Goal: Find specific page/section: Find specific page/section

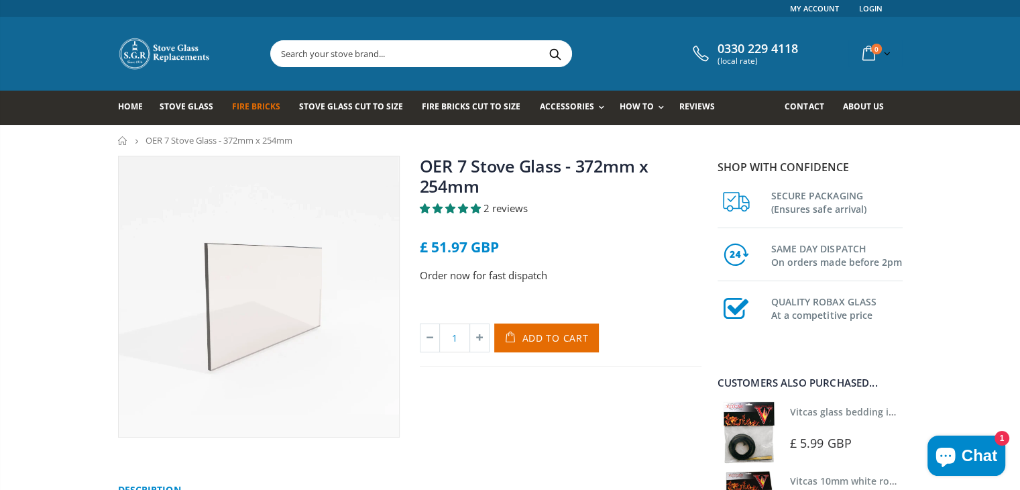
click at [244, 113] on link "Fire Bricks" at bounding box center [261, 108] width 58 height 34
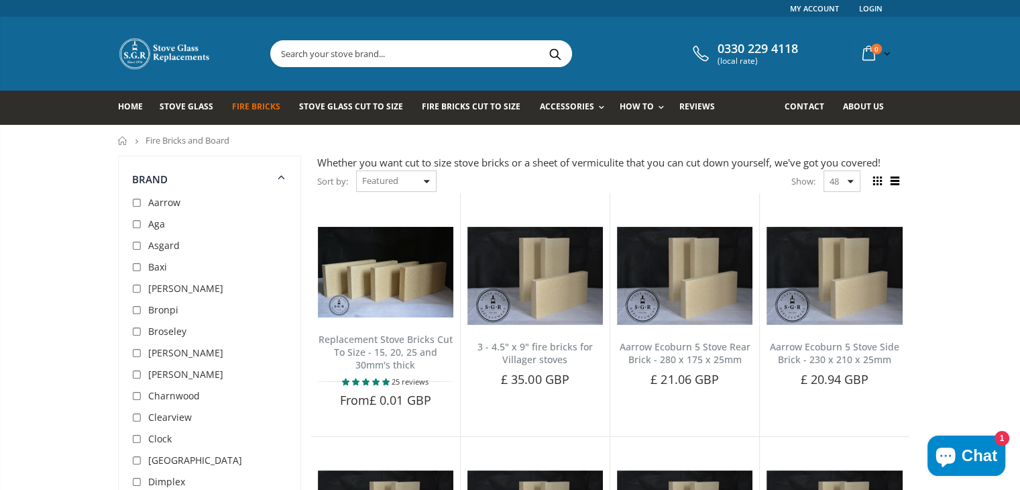
click at [849, 178] on div "Show: 48 24 36 All" at bounding box center [825, 180] width 69 height 21
click at [853, 184] on div "Show: 48 24 36 All" at bounding box center [825, 180] width 69 height 21
click at [855, 190] on select "48 24 36 All" at bounding box center [842, 180] width 37 height 21
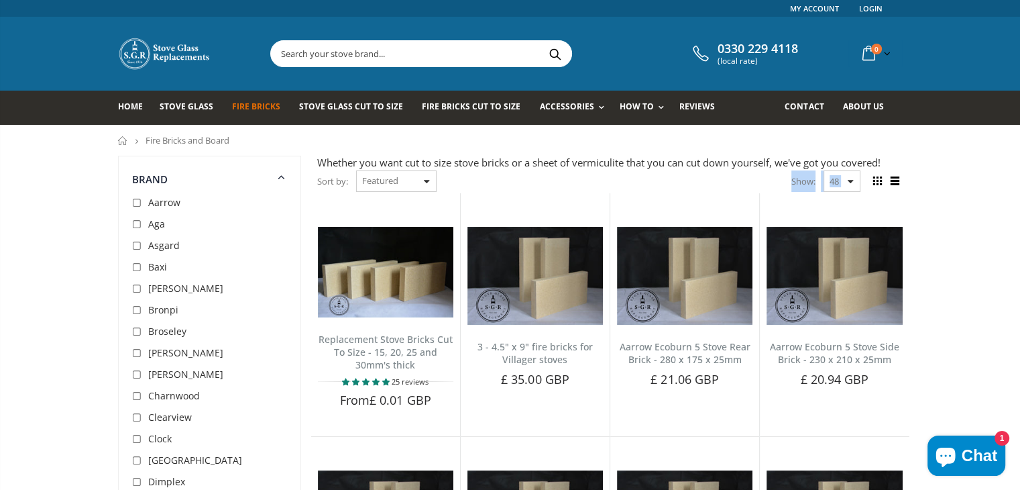
click at [855, 190] on select "48 24 36 All" at bounding box center [842, 180] width 37 height 21
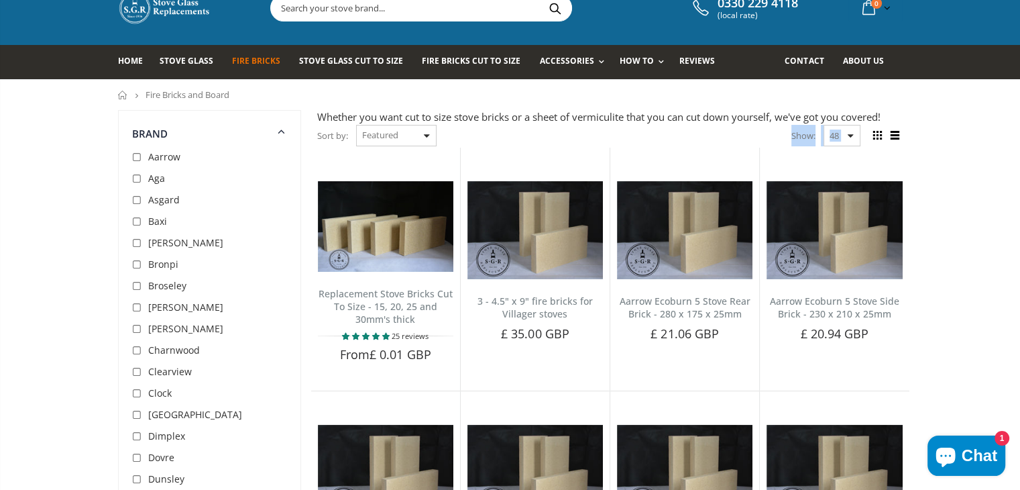
scroll to position [67, 0]
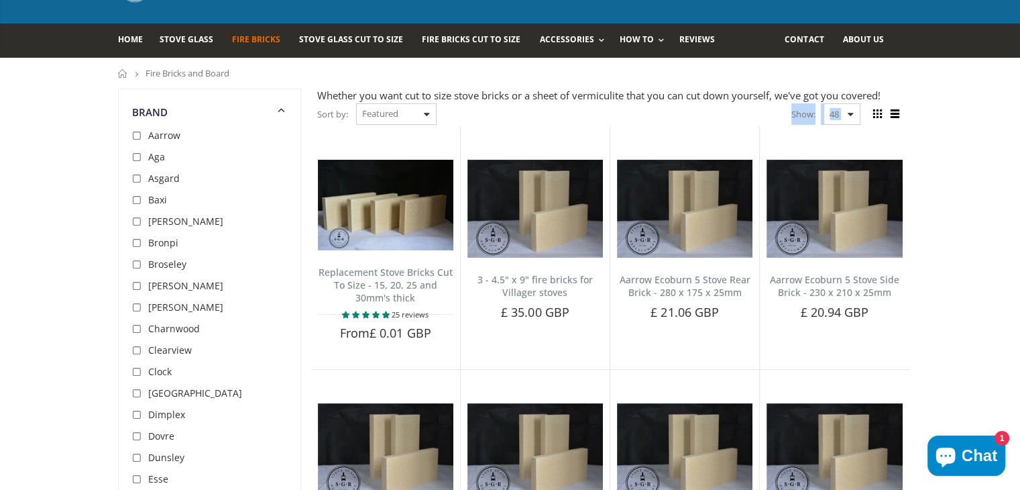
click at [847, 113] on div "Show: 48 24 36 All" at bounding box center [825, 113] width 69 height 21
click at [850, 110] on div "Show: 48 24 36 All" at bounding box center [825, 113] width 69 height 21
click at [851, 114] on div "Show: 48 24 36 All" at bounding box center [825, 113] width 69 height 21
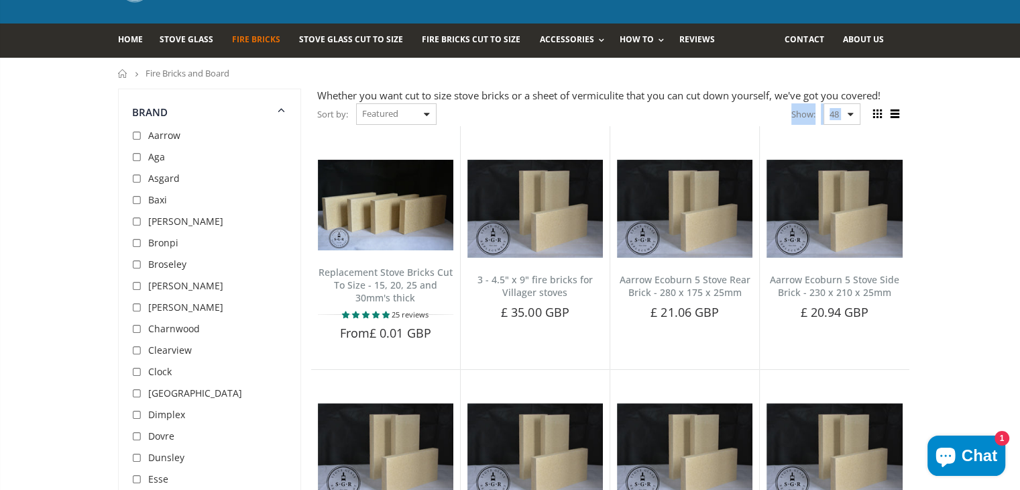
click at [853, 116] on div "Show: 48 24 36 All" at bounding box center [825, 113] width 69 height 21
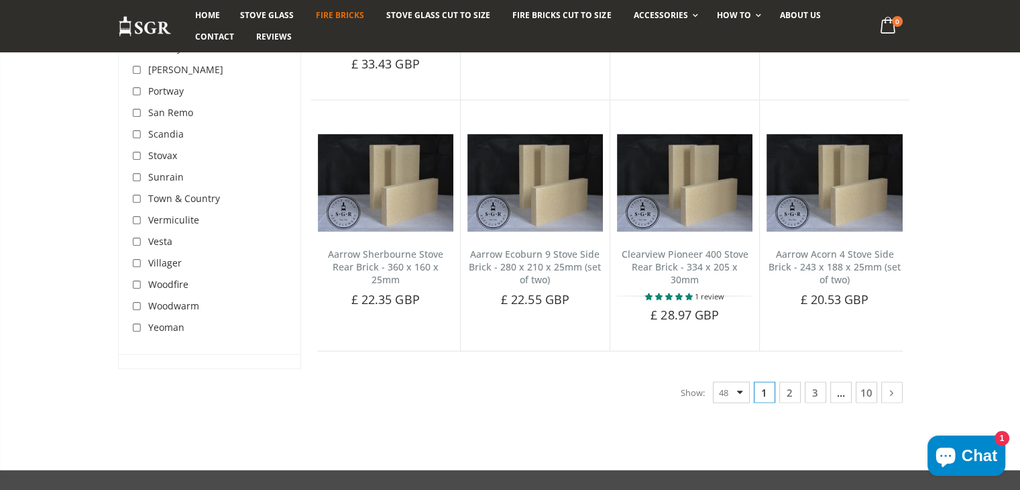
scroll to position [2750, 0]
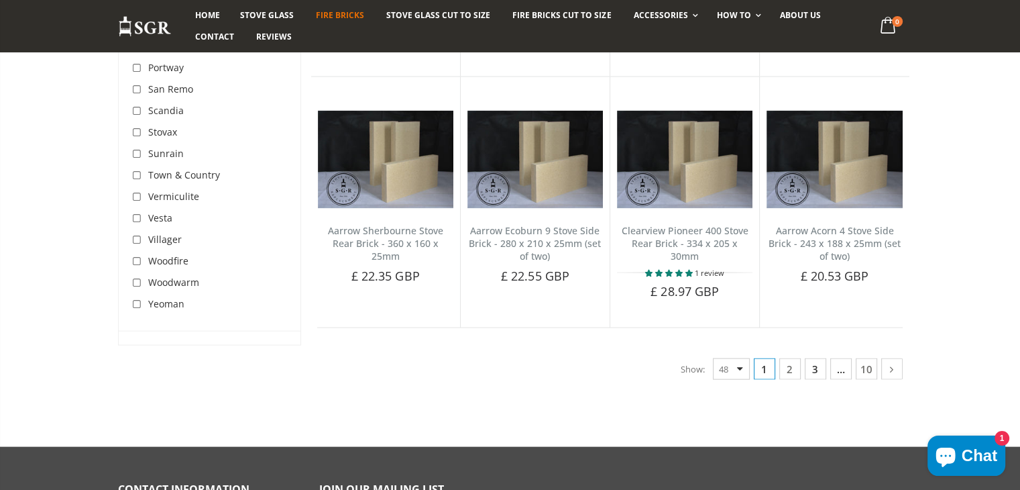
click at [813, 358] on link "3" at bounding box center [815, 368] width 21 height 21
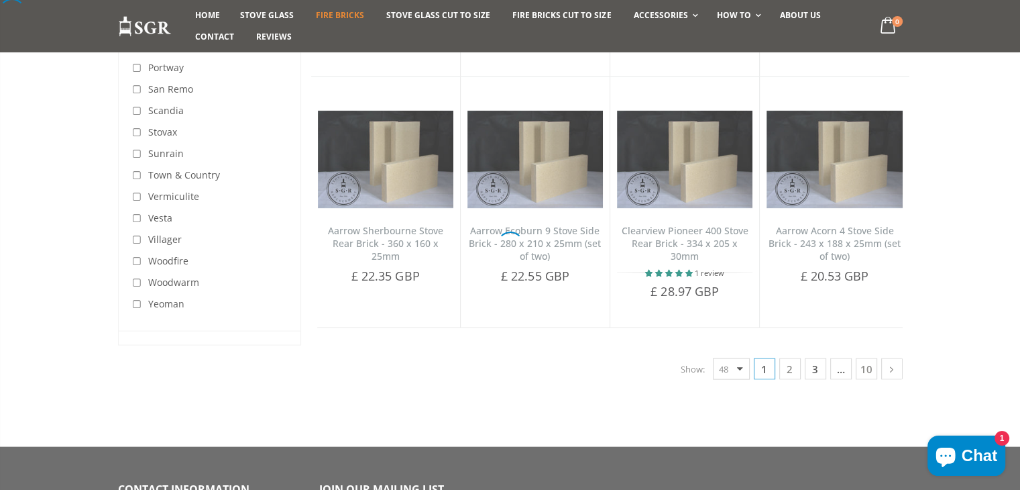
click at [813, 333] on div at bounding box center [510, 245] width 1020 height 490
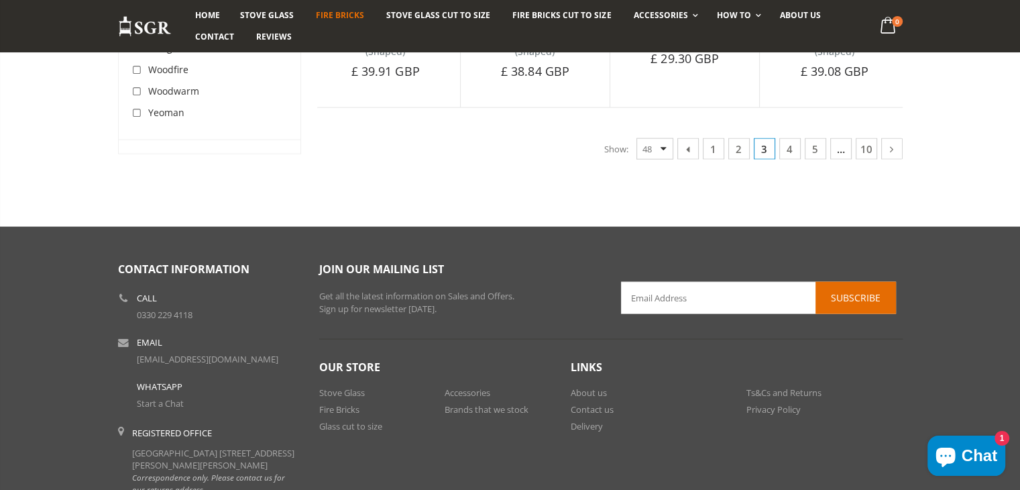
scroll to position [2656, 0]
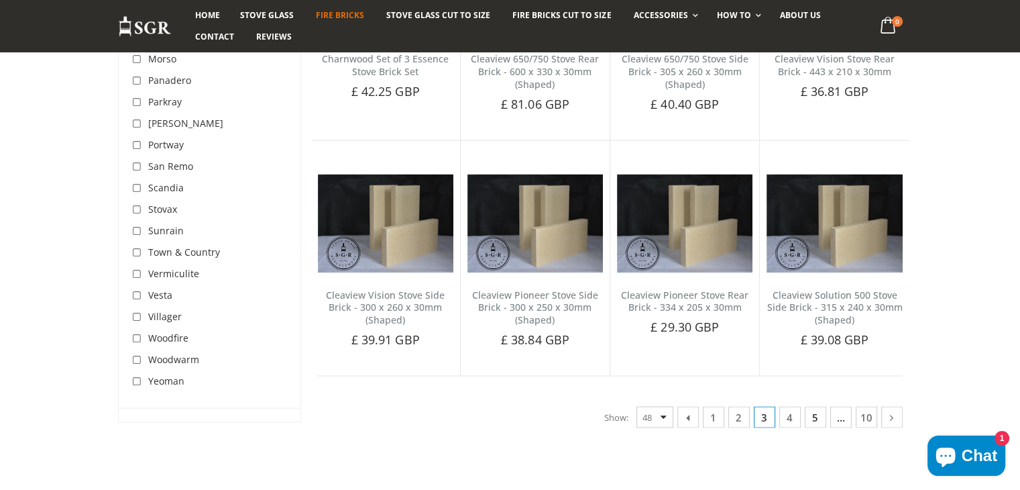
click at [816, 408] on link "5" at bounding box center [815, 416] width 21 height 21
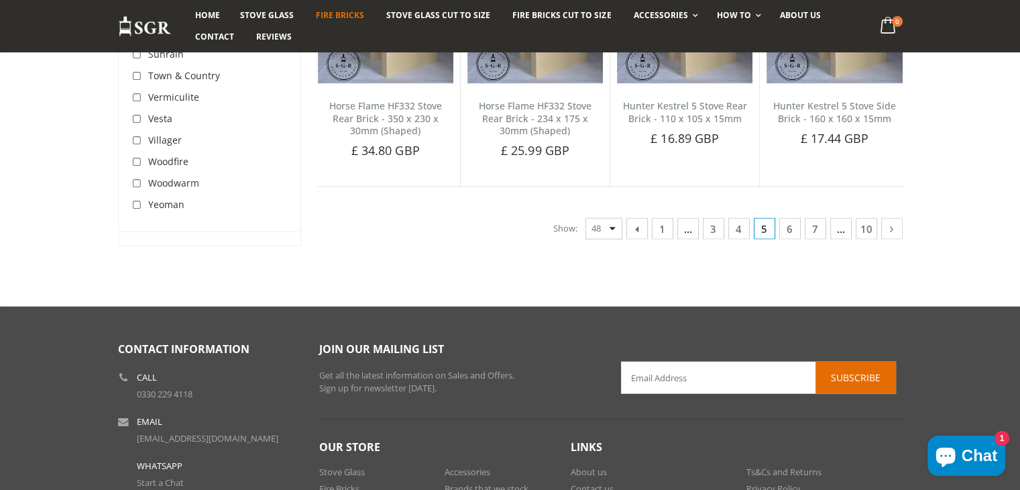
scroll to position [2852, 0]
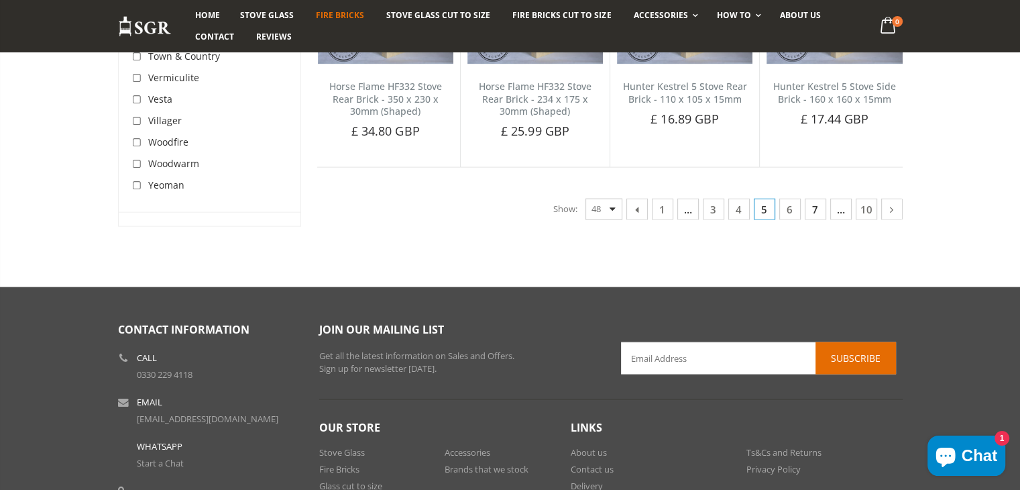
click at [805, 206] on link "7" at bounding box center [815, 209] width 21 height 21
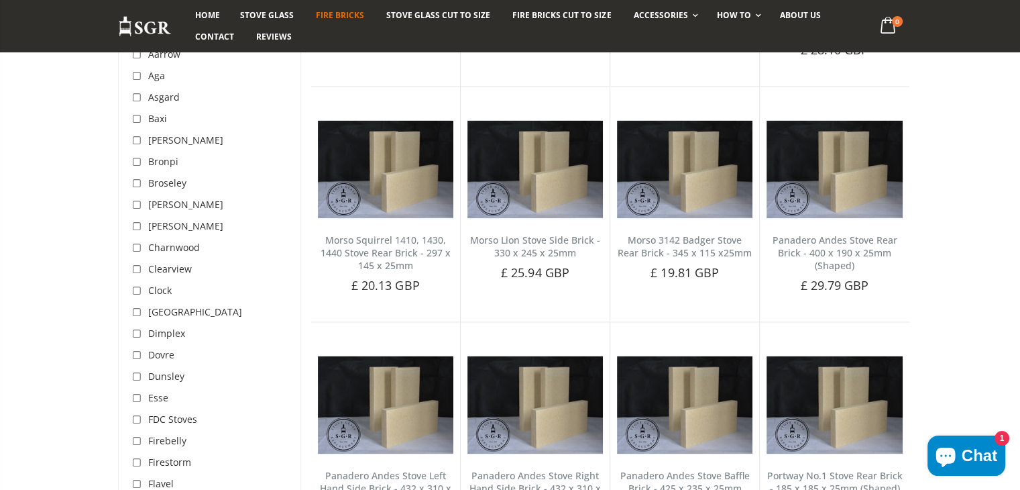
scroll to position [1981, 0]
